Goal: Check status: Check status

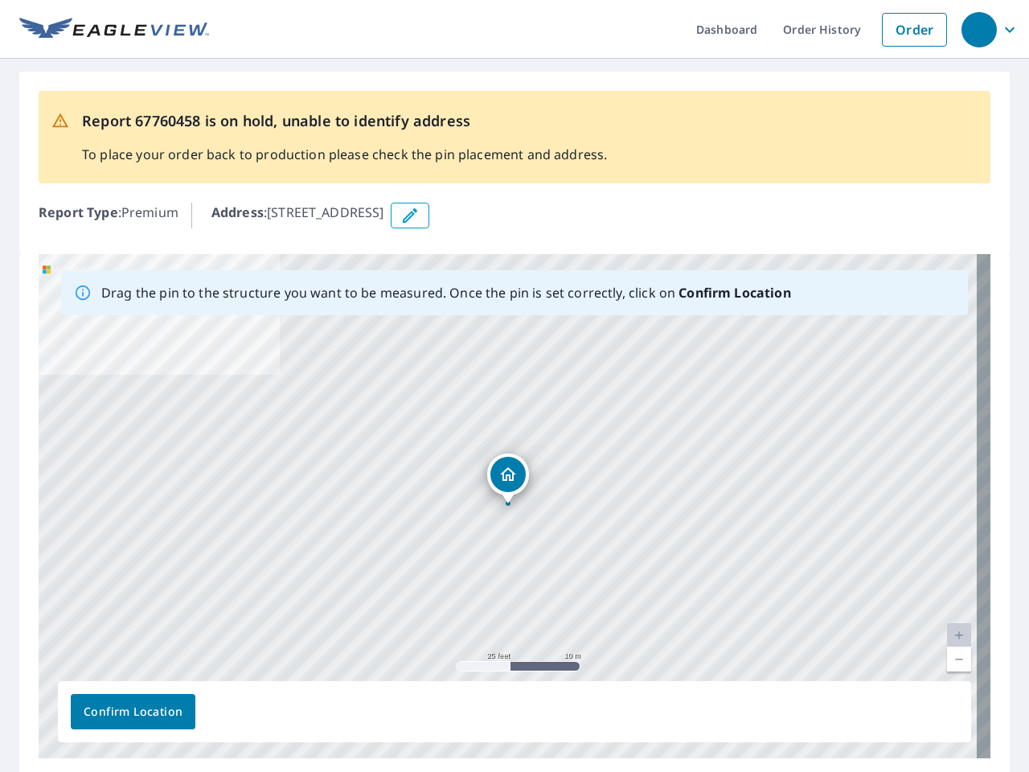
click at [515, 386] on div "[STREET_ADDRESS]" at bounding box center [515, 506] width 952 height 504
click at [978, 29] on div "button" at bounding box center [978, 29] width 35 height 35
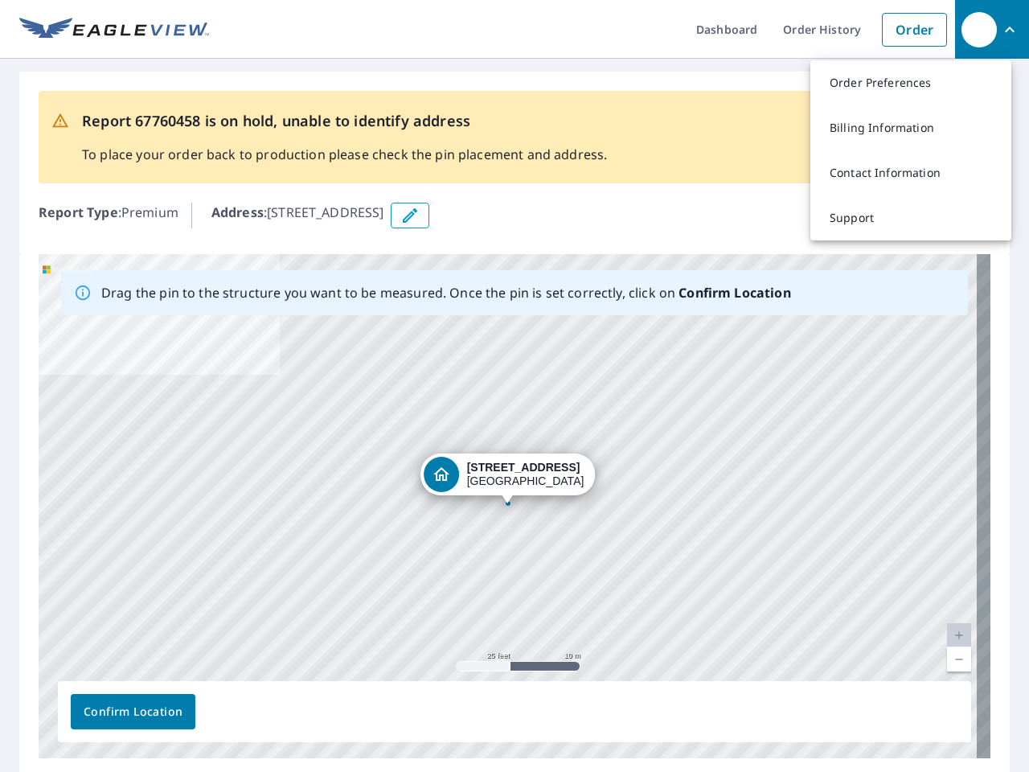
click at [420, 215] on icon "button" at bounding box center [409, 215] width 19 height 19
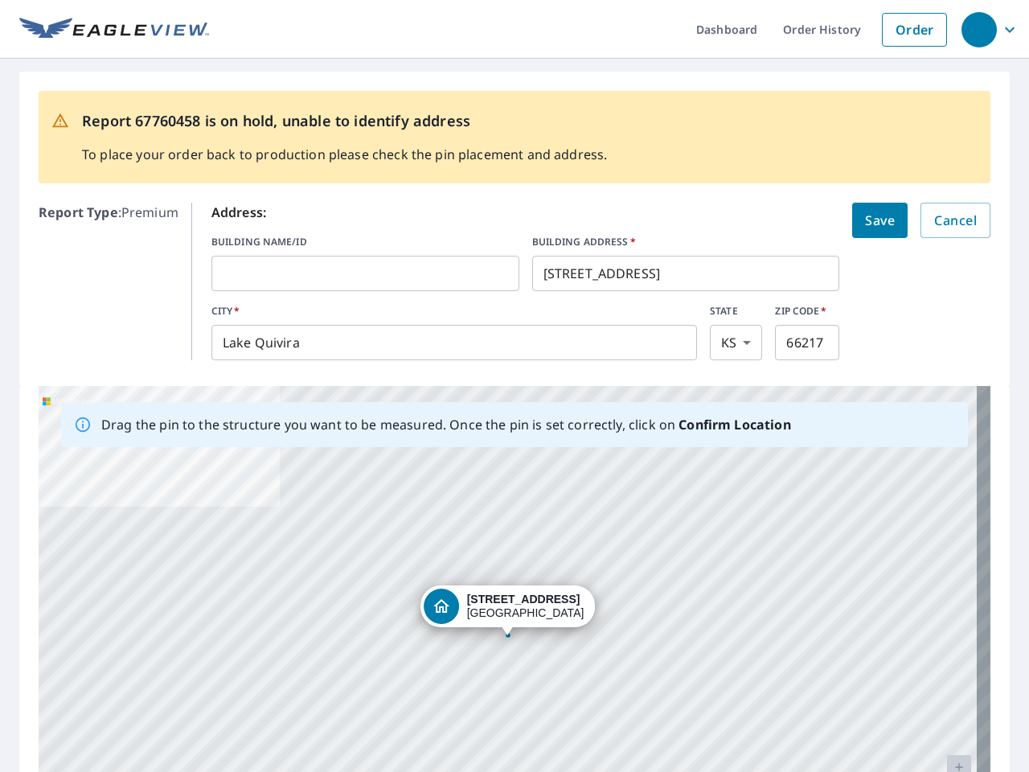
click at [507, 506] on div "[STREET_ADDRESS]" at bounding box center [515, 638] width 952 height 504
click at [945, 635] on div "[STREET_ADDRESS]" at bounding box center [515, 638] width 952 height 504
click at [945, 659] on div "[STREET_ADDRESS]" at bounding box center [515, 638] width 952 height 504
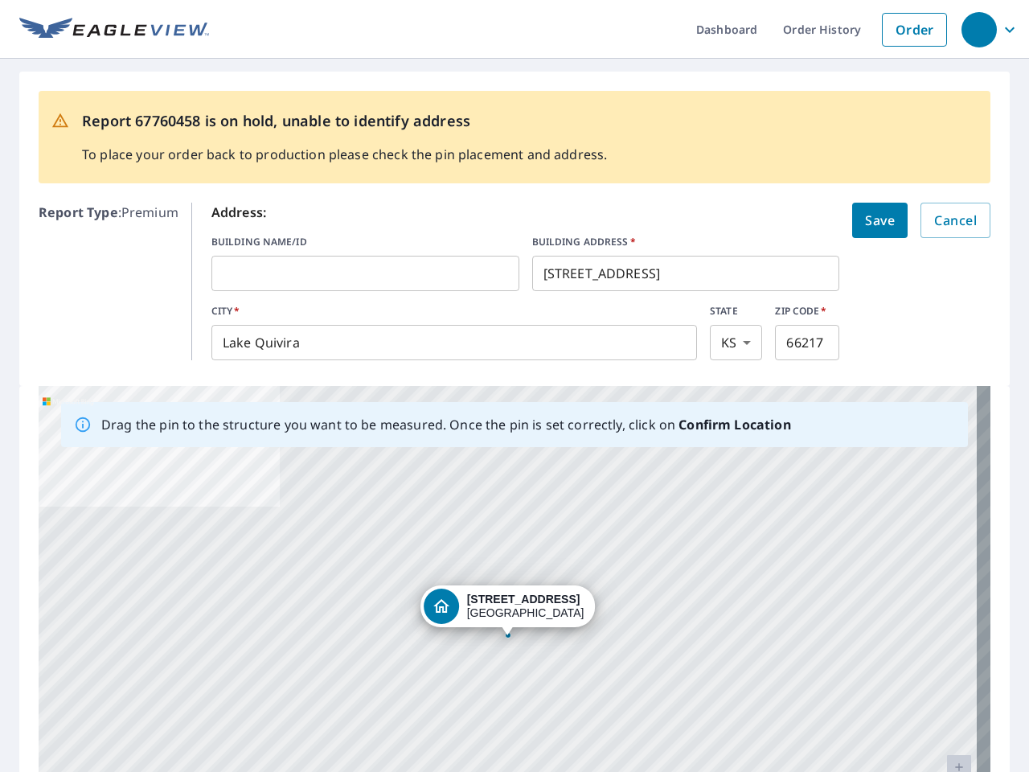
click at [133, 711] on div "[STREET_ADDRESS]" at bounding box center [515, 638] width 952 height 504
